Goal: Obtain resource: Download file/media

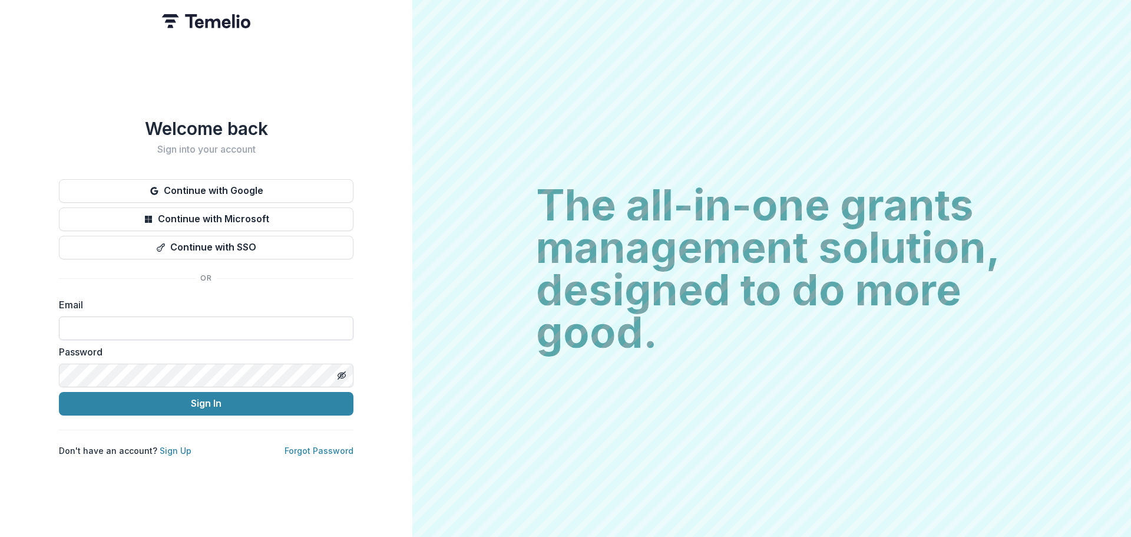
click at [147, 328] on input at bounding box center [206, 328] width 295 height 24
type input "**********"
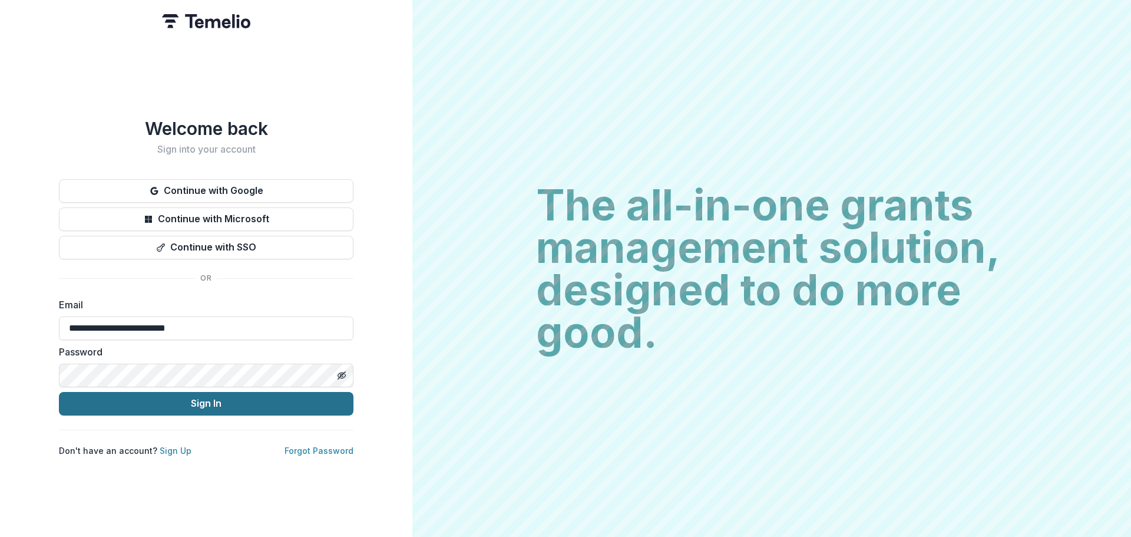
click at [210, 401] on button "Sign In" at bounding box center [206, 404] width 295 height 24
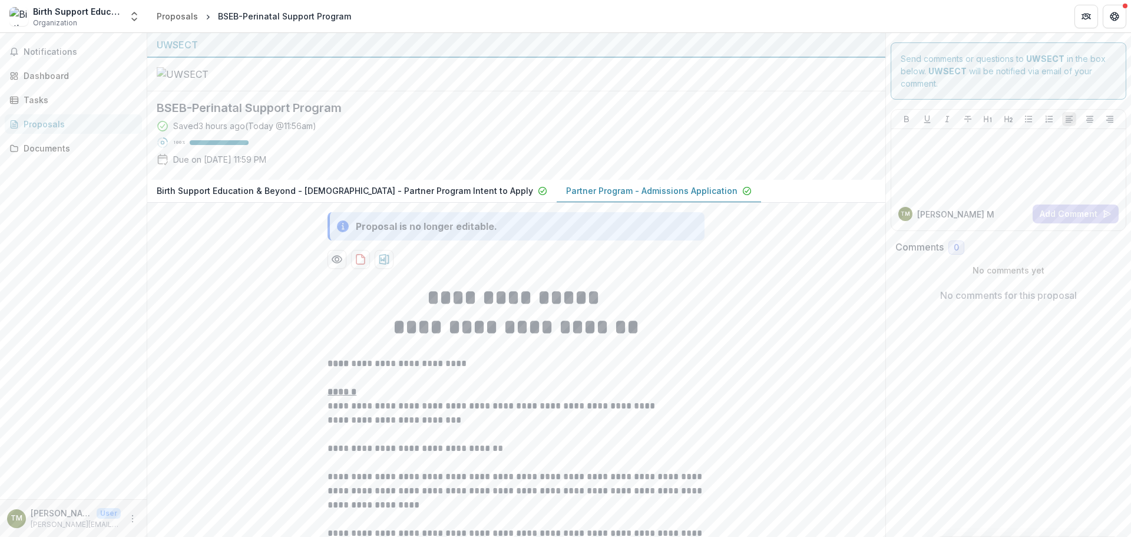
click at [566, 197] on p "Partner Program - Admissions Application" at bounding box center [651, 190] width 171 height 12
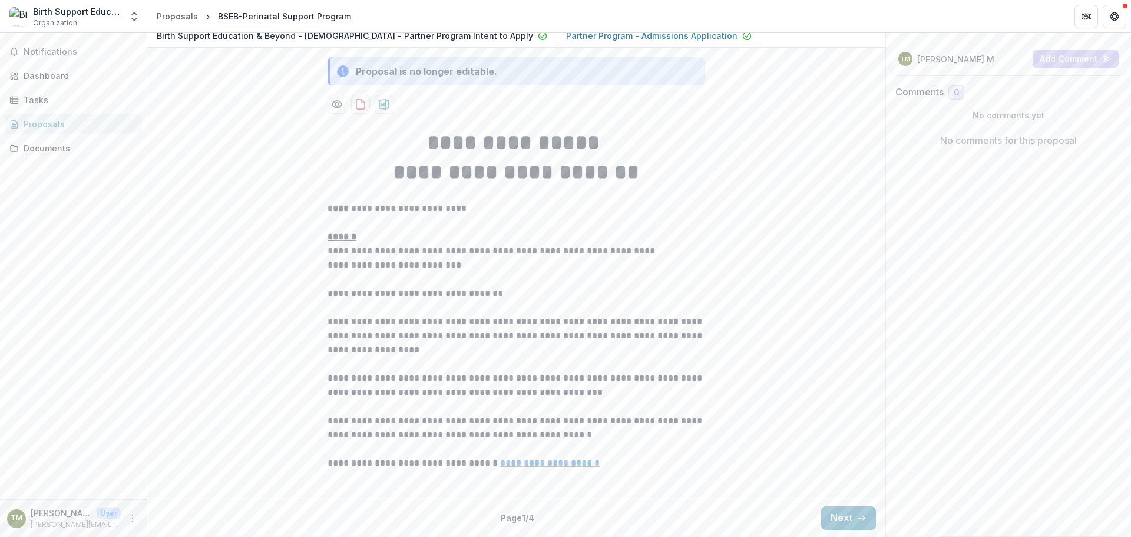
scroll to position [263, 0]
click at [829, 517] on button "Next" at bounding box center [848, 518] width 55 height 24
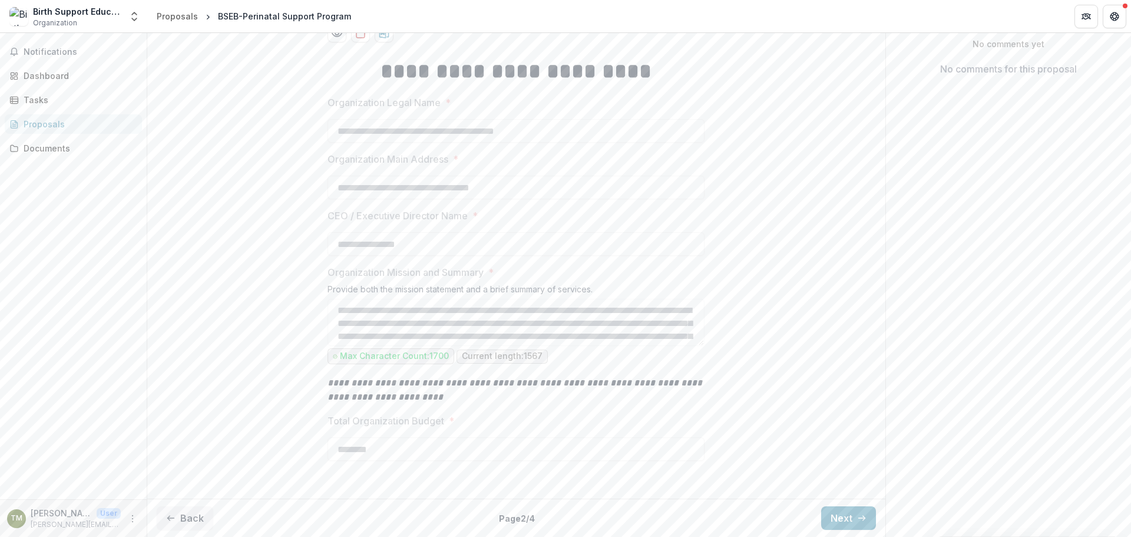
scroll to position [335, 0]
click at [170, 12] on div "Proposals" at bounding box center [177, 16] width 41 height 12
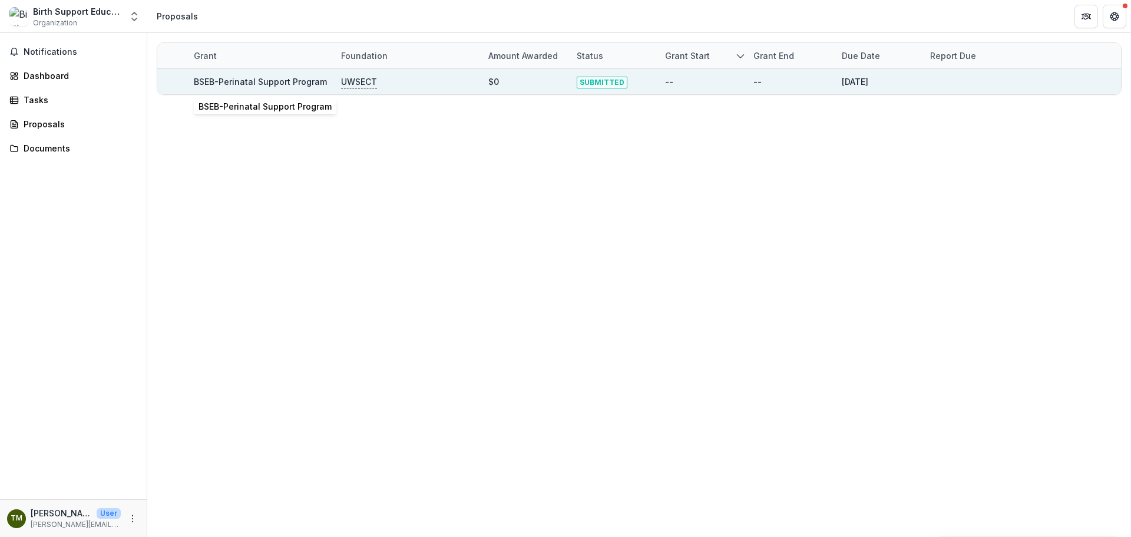
click at [265, 83] on link "BSEB-Perinatal Support Program" at bounding box center [260, 82] width 133 height 10
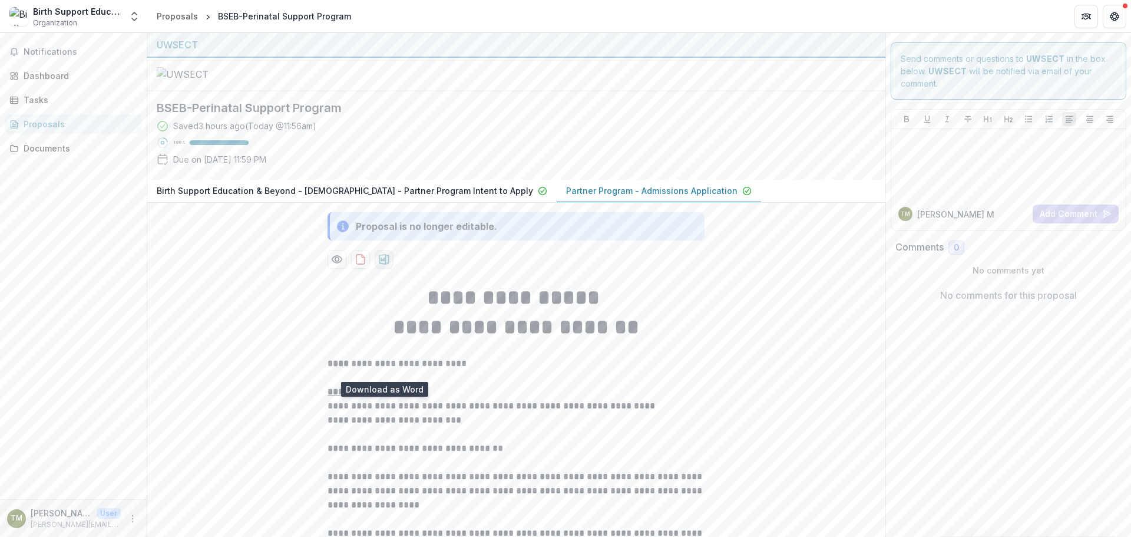
click at [385, 265] on icon "download-proposal" at bounding box center [384, 259] width 12 height 12
